Goal: Transaction & Acquisition: Purchase product/service

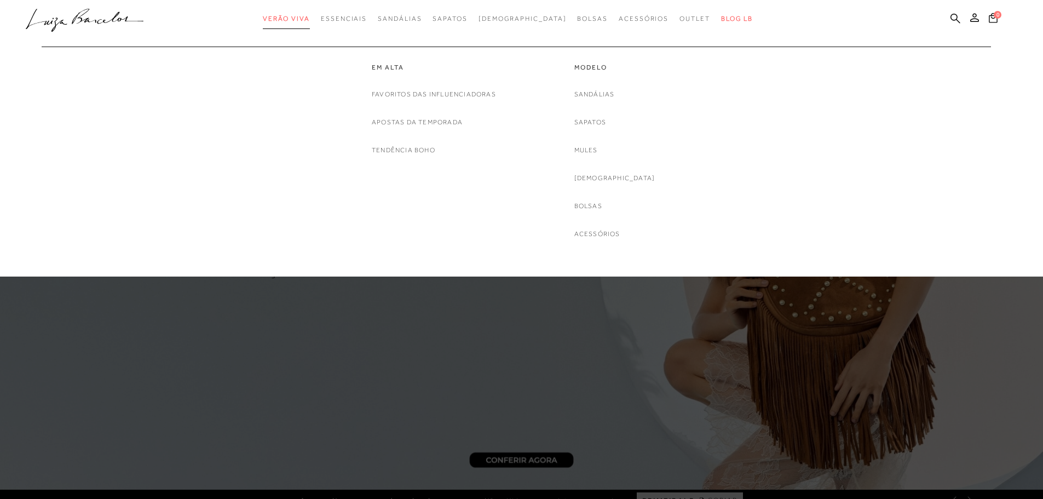
click at [309, 16] on span "Verão Viva" at bounding box center [286, 19] width 47 height 8
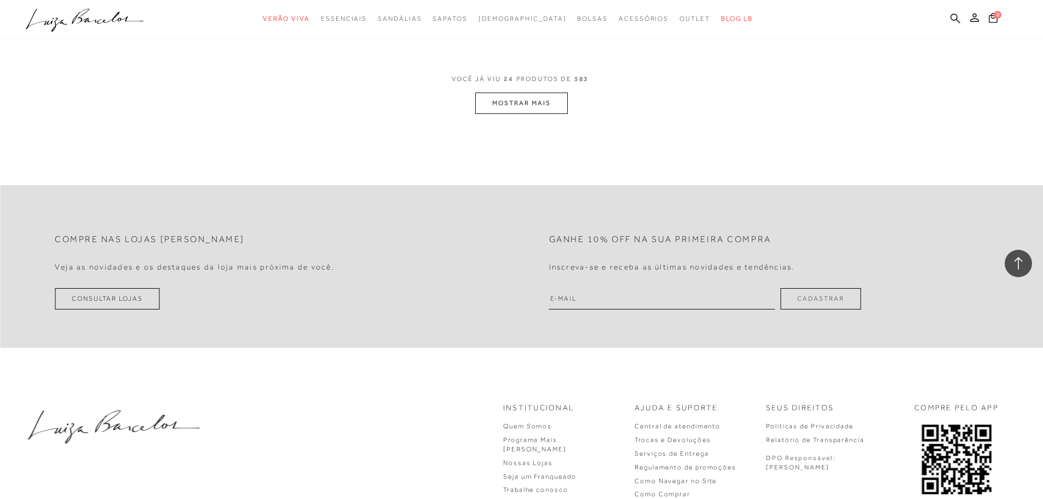
scroll to position [2737, 0]
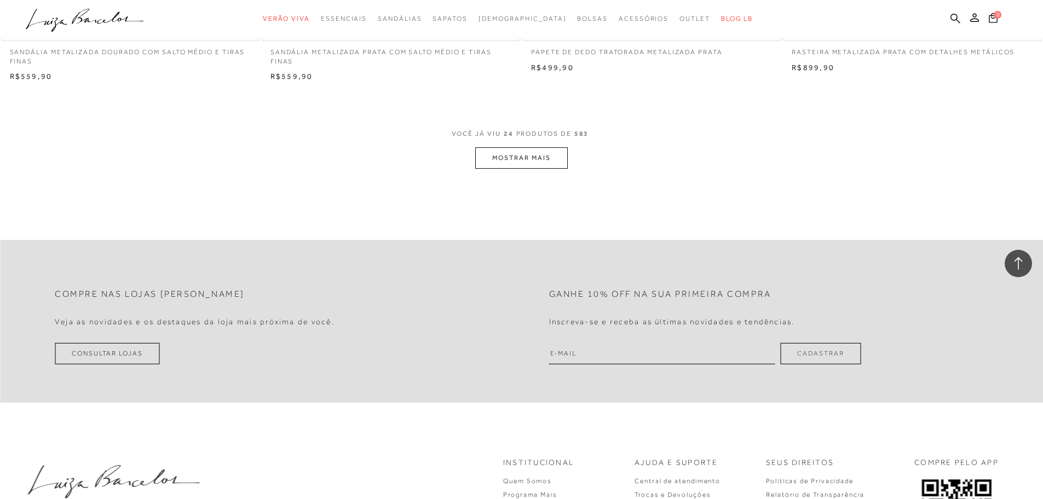
click at [519, 158] on button "MOSTRAR MAIS" at bounding box center [521, 157] width 92 height 21
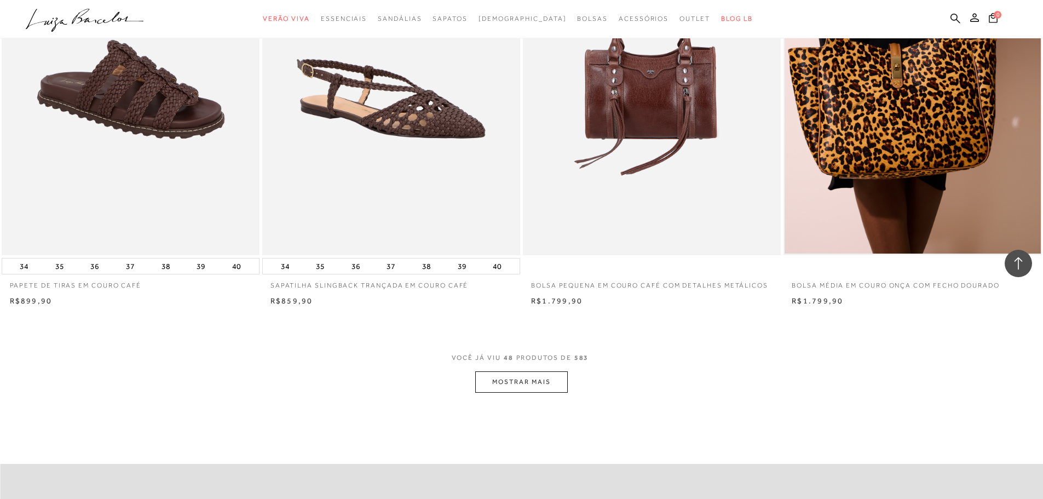
scroll to position [5418, 0]
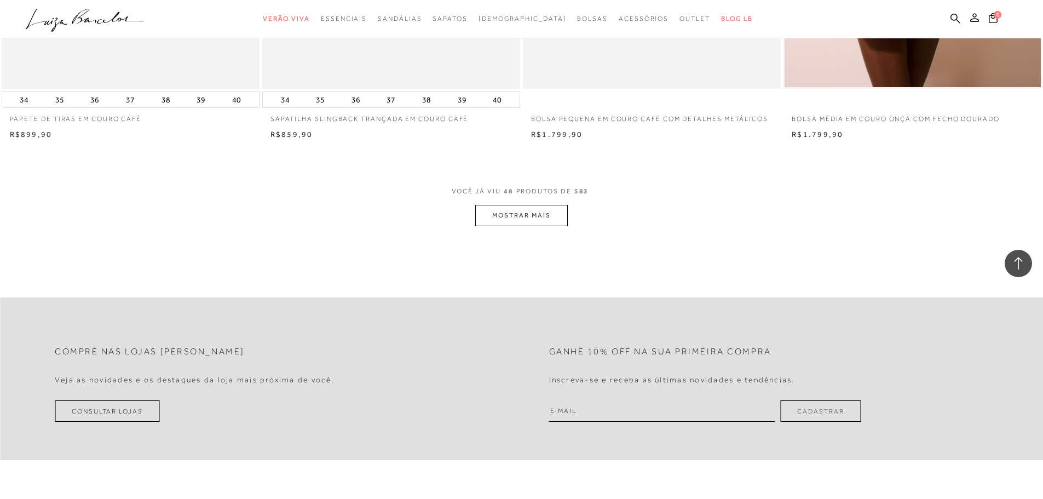
click at [549, 211] on button "MOSTRAR MAIS" at bounding box center [521, 215] width 92 height 21
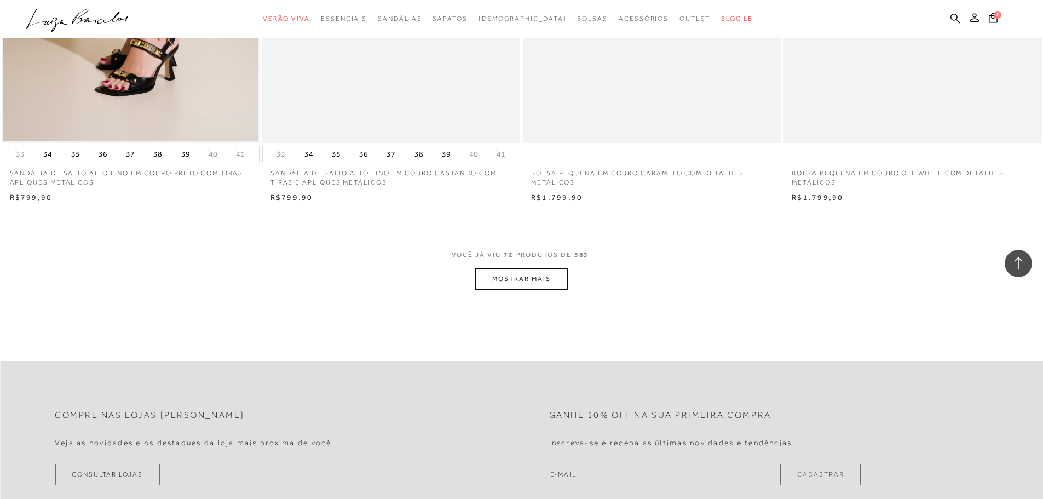
scroll to position [8264, 0]
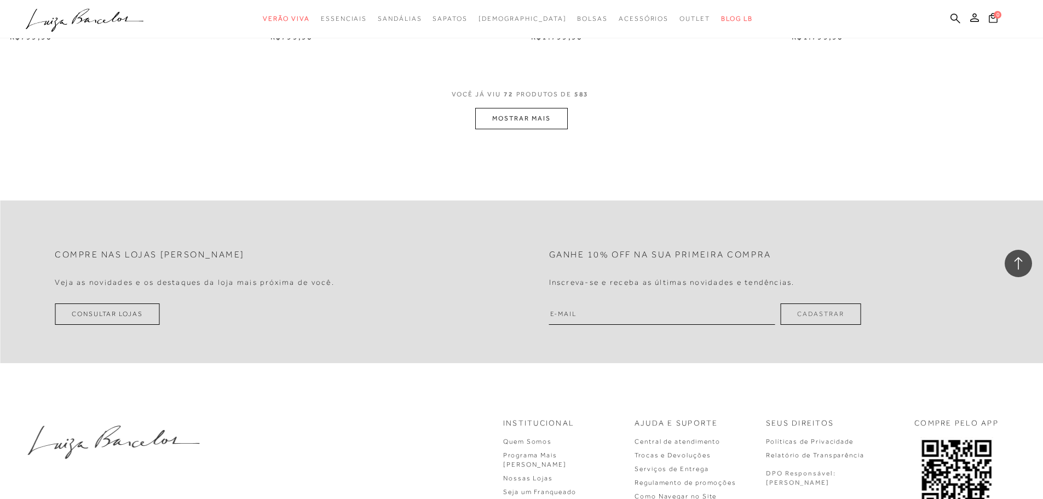
click at [528, 119] on button "MOSTRAR MAIS" at bounding box center [521, 118] width 92 height 21
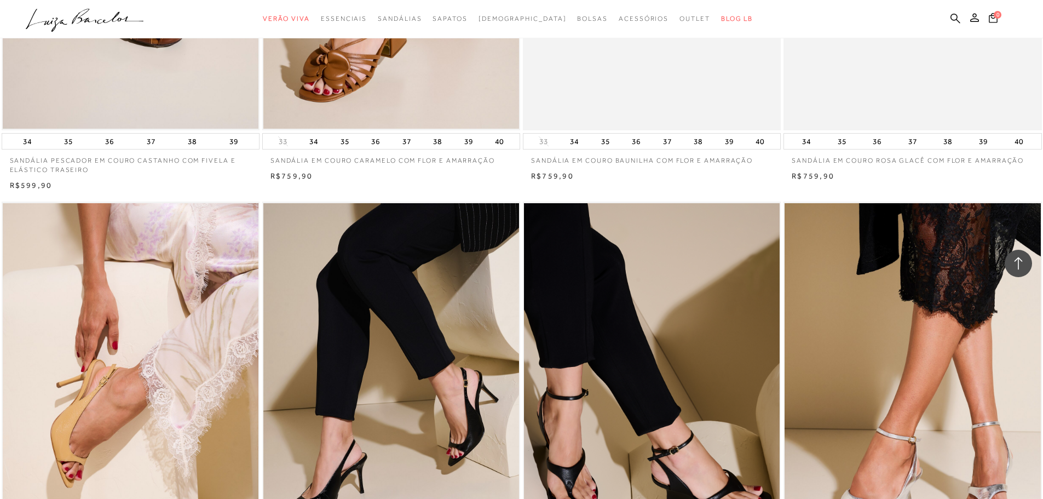
scroll to position [9414, 0]
